Goal: Task Accomplishment & Management: Manage account settings

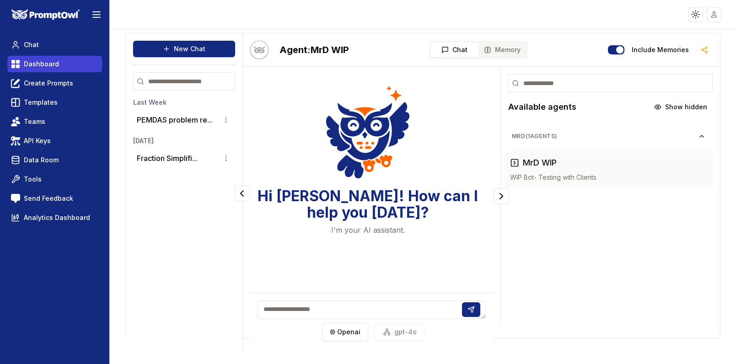
click at [33, 62] on span "Dashboard" at bounding box center [41, 63] width 35 height 9
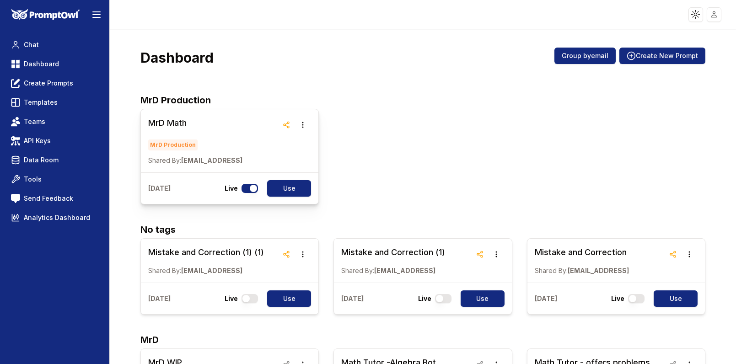
click at [176, 123] on h3 "MrD Math" at bounding box center [195, 123] width 94 height 13
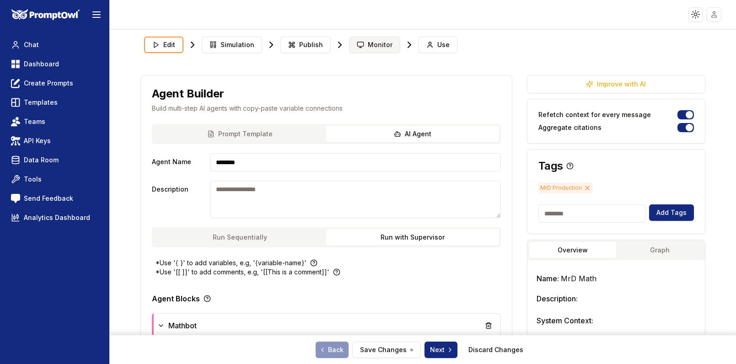
click at [372, 48] on span "Monitor" at bounding box center [380, 44] width 25 height 9
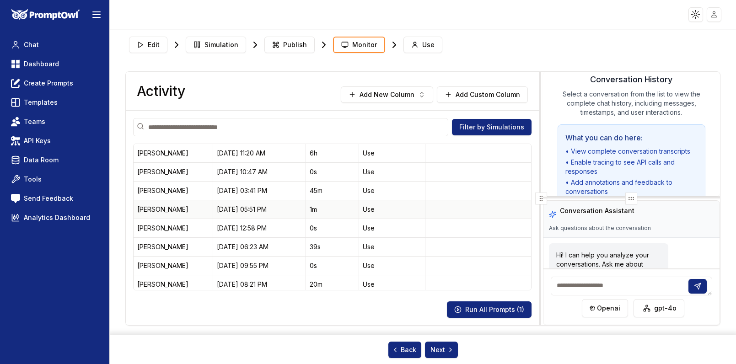
scroll to position [54, 0]
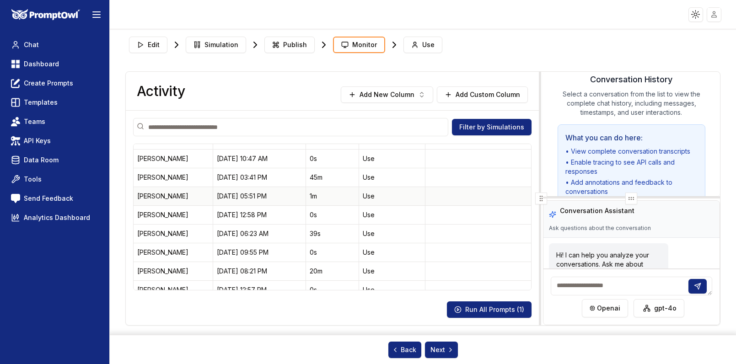
click at [161, 195] on div "[PERSON_NAME]" at bounding box center [173, 196] width 72 height 9
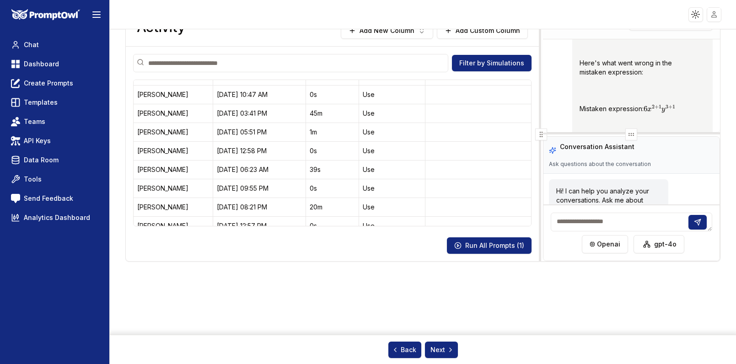
scroll to position [284, 0]
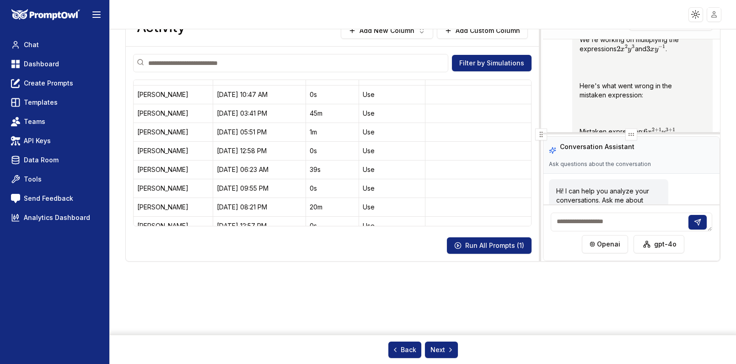
click at [631, 136] on icon at bounding box center [631, 134] width 7 height 7
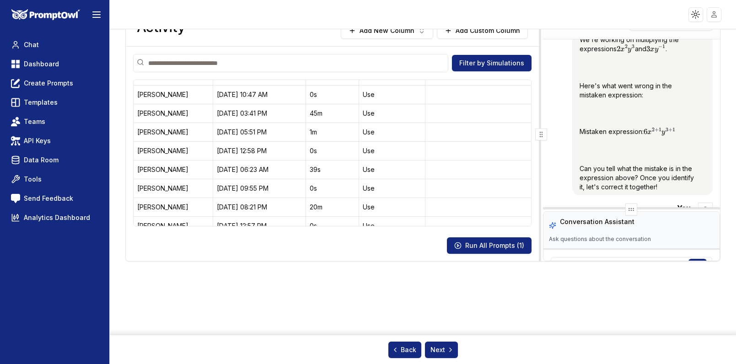
drag, startPoint x: 631, startPoint y: 136, endPoint x: 627, endPoint y: 246, distance: 109.4
click at [627, 246] on div "Conversation History Annotate Conversation You 2x^2y^3 times 3xy^-1 mistakeBot …" at bounding box center [631, 135] width 177 height 254
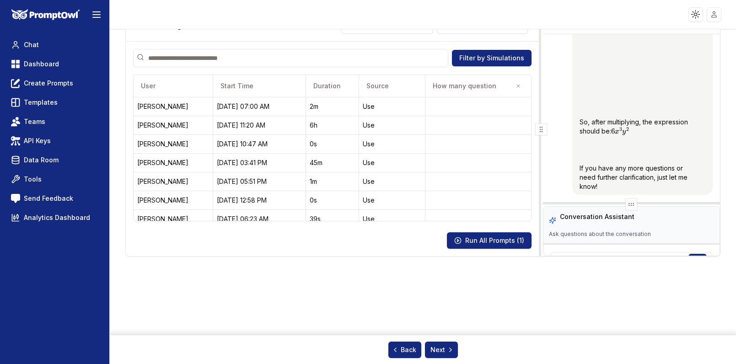
scroll to position [0, 0]
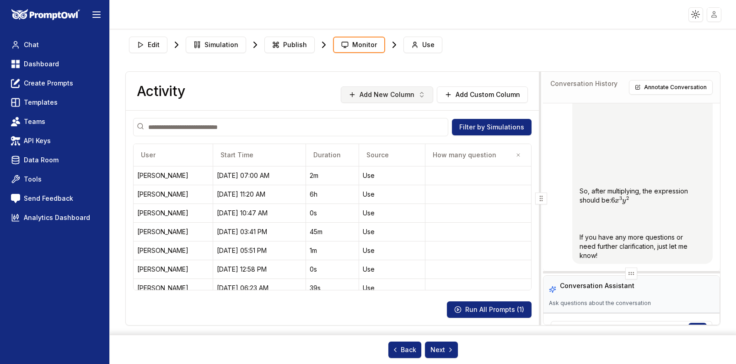
click at [424, 98] on icon "button" at bounding box center [421, 94] width 7 height 7
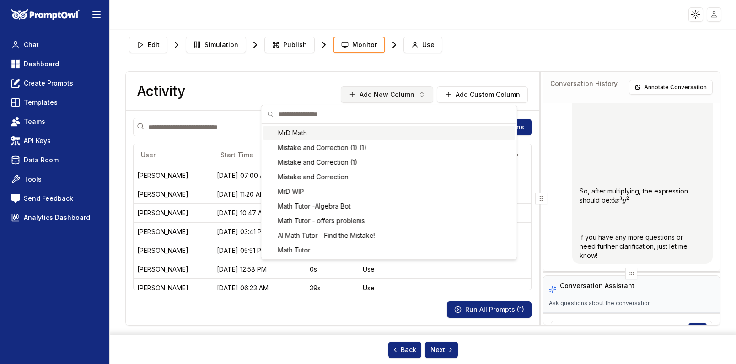
click at [424, 98] on html "Toggle theme Toggle user menu Chat Dashboard Create Prompts Templates Teams API…" at bounding box center [368, 182] width 736 height 364
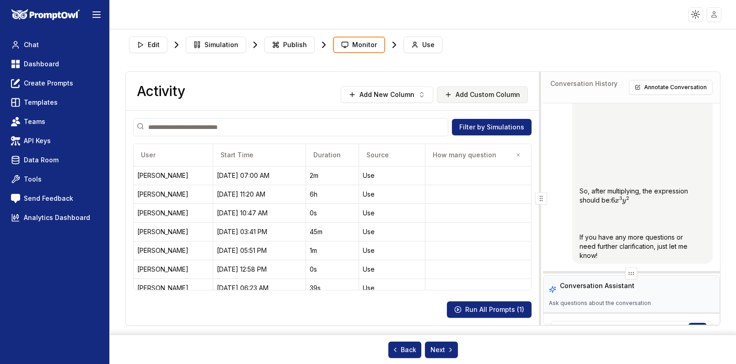
click at [448, 97] on icon at bounding box center [448, 94] width 0 height 4
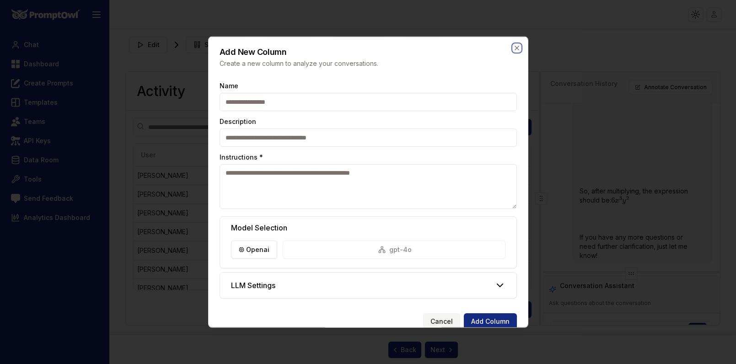
drag, startPoint x: 517, startPoint y: 47, endPoint x: 507, endPoint y: 49, distance: 10.6
click at [517, 47] on icon "button" at bounding box center [517, 48] width 4 height 4
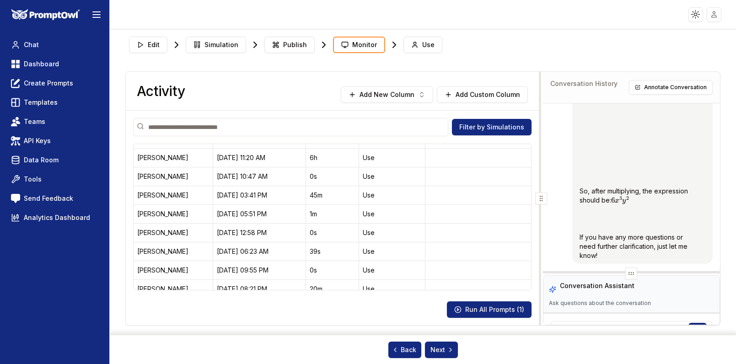
scroll to position [36, 0]
